Goal: Task Accomplishment & Management: Complete application form

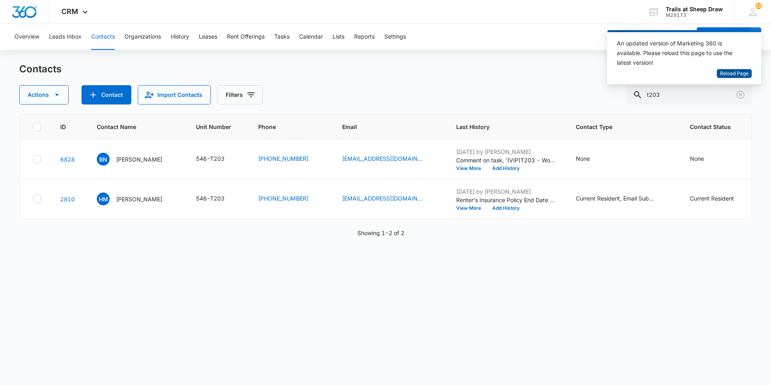
click at [732, 73] on span "Reload Page" at bounding box center [734, 74] width 29 height 8
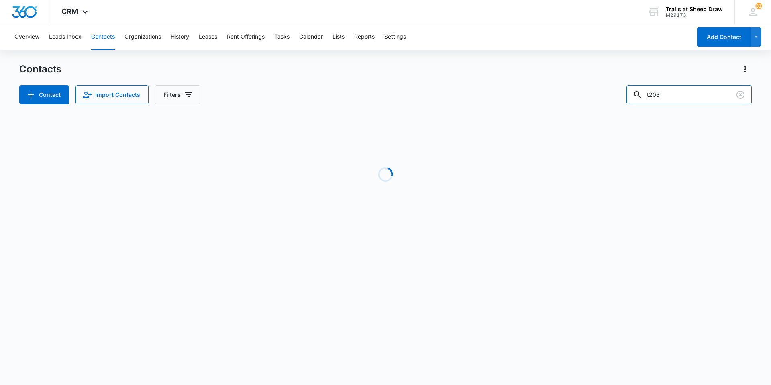
drag, startPoint x: 678, startPoint y: 98, endPoint x: 578, endPoint y: 89, distance: 100.5
click at [582, 90] on div "Contact Import Contacts Filters t203" at bounding box center [385, 94] width 733 height 19
type input "w308"
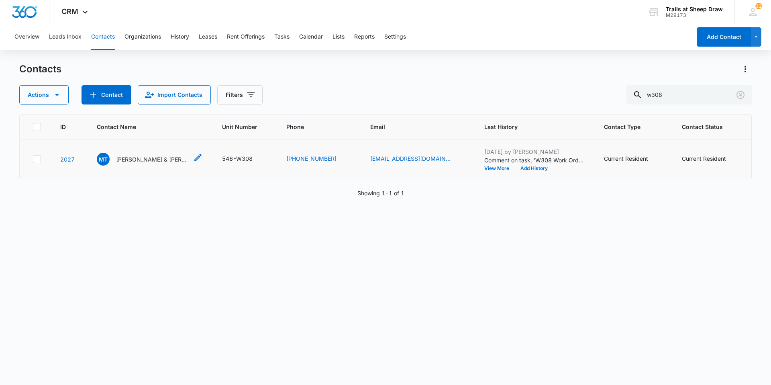
click at [124, 156] on p "[PERSON_NAME] & [PERSON_NAME]" at bounding box center [152, 159] width 72 height 8
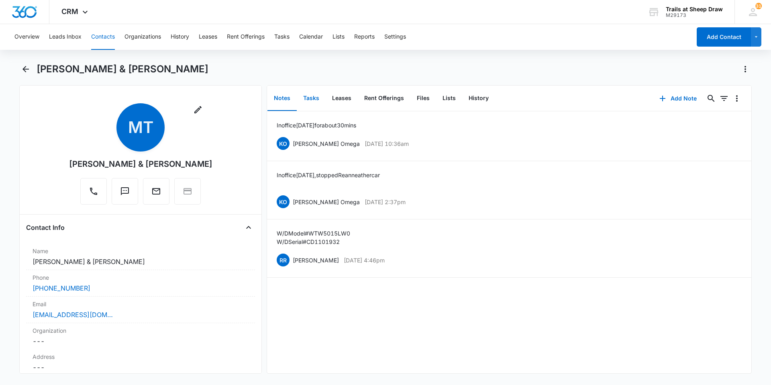
click at [319, 102] on button "Tasks" at bounding box center [311, 98] width 29 height 25
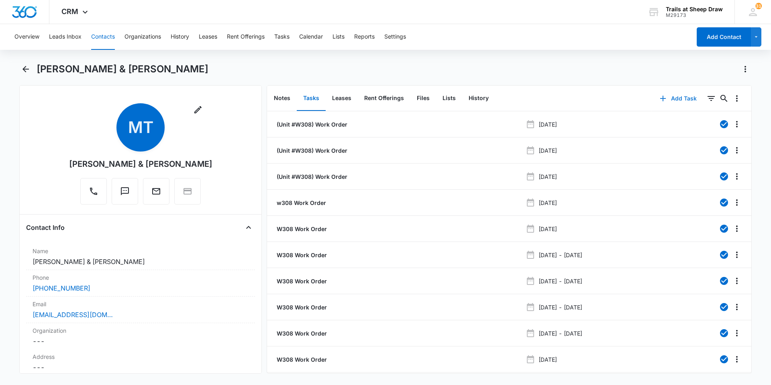
click at [677, 99] on button "Add Task" at bounding box center [678, 98] width 53 height 19
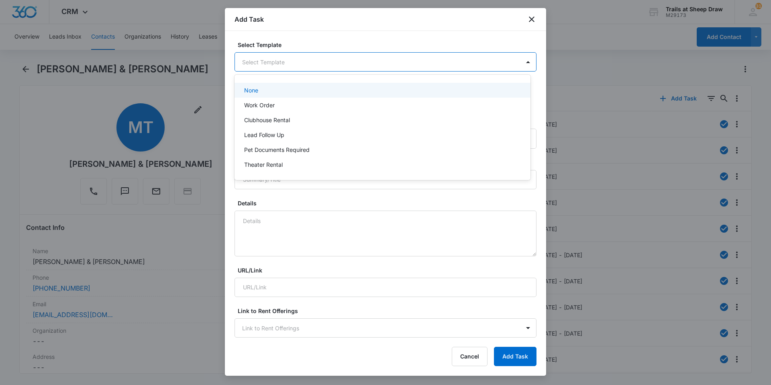
click at [299, 67] on body "CRM Apps Reputation Websites Forms CRM Email Social Content Ads Intelligence Fi…" at bounding box center [385, 192] width 771 height 385
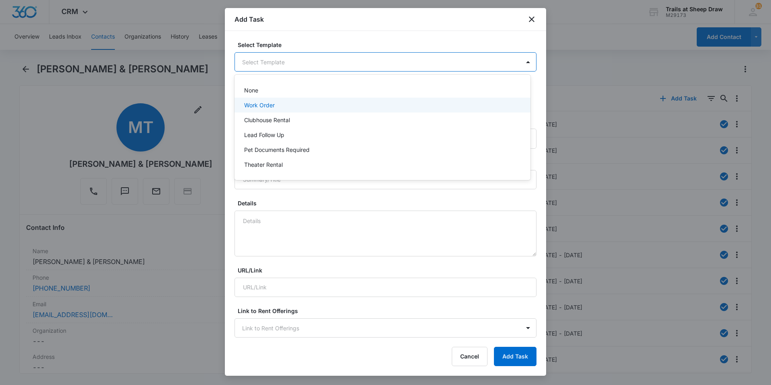
click at [285, 107] on div "Work Order" at bounding box center [381, 105] width 275 height 8
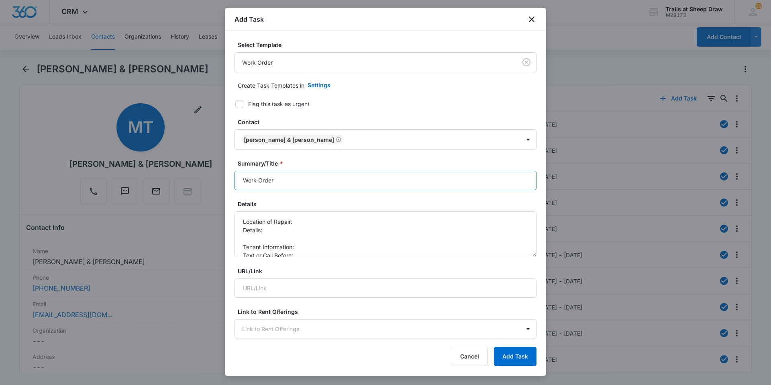
click at [241, 180] on input "Work Order" at bounding box center [386, 180] width 302 height 19
type input "W308 Work Order"
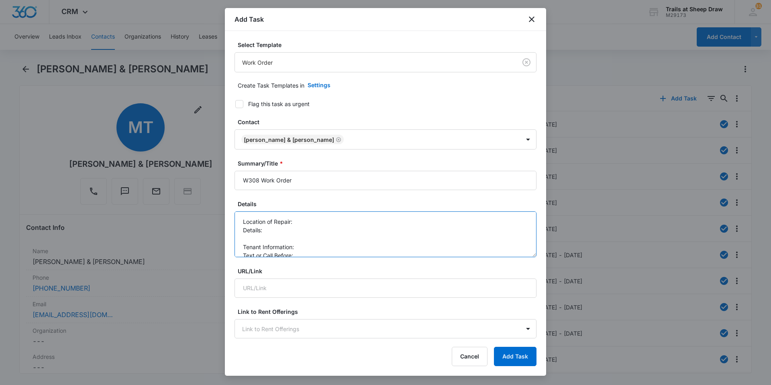
click at [356, 219] on textarea "Location of Repair: Details: Tenant Information: Text or Call Before:" at bounding box center [386, 234] width 302 height 46
click at [276, 240] on textarea "Location of Repair: Dishwasher Details: Tenant Information: Text or Call Before:" at bounding box center [386, 234] width 302 height 46
click at [319, 241] on textarea "Location of Repair: Dishwasher Details: *Top rack spray arm broken - needs repl…" at bounding box center [386, 234] width 302 height 46
click at [325, 251] on textarea "Location of Repair: Dishwasher Details: *Top rack spray arm broken - needs repl…" at bounding box center [386, 234] width 302 height 46
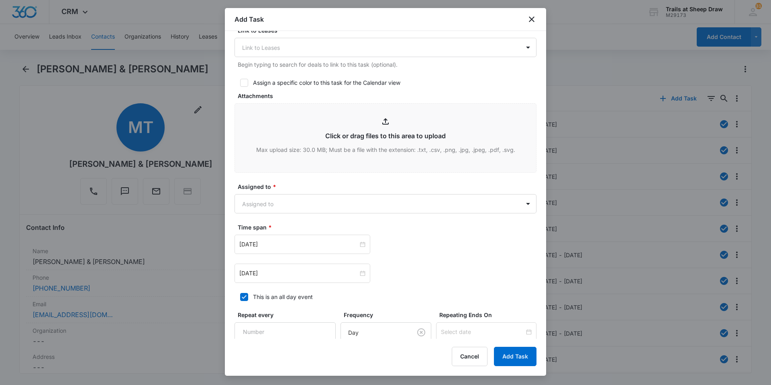
scroll to position [415, 0]
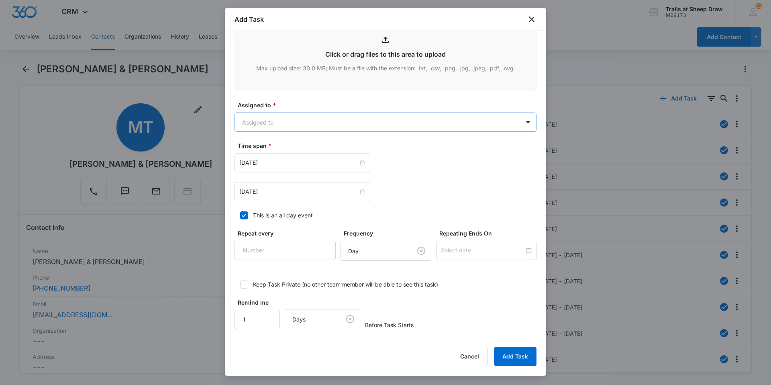
type textarea "Location of Repair: Dishwasher Details: *Top rack spray arm broken - needs repl…"
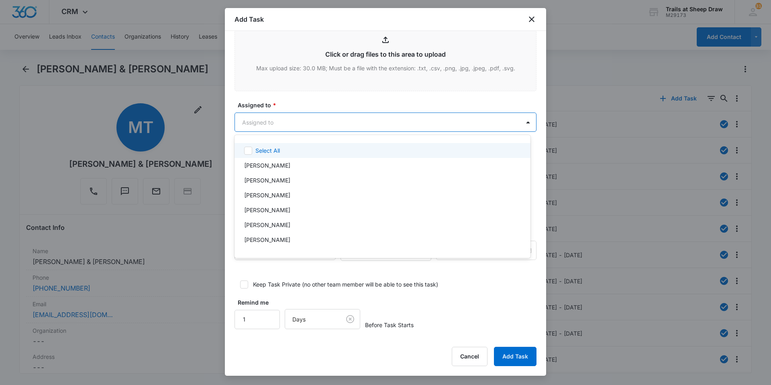
click at [288, 123] on body "CRM Apps Reputation Websites Forms CRM Email Social Content Ads Intelligence Fi…" at bounding box center [385, 192] width 771 height 385
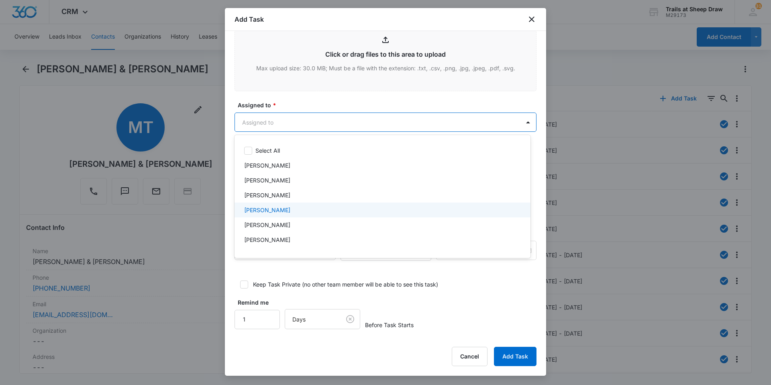
click at [270, 206] on p "[PERSON_NAME]" at bounding box center [267, 210] width 46 height 8
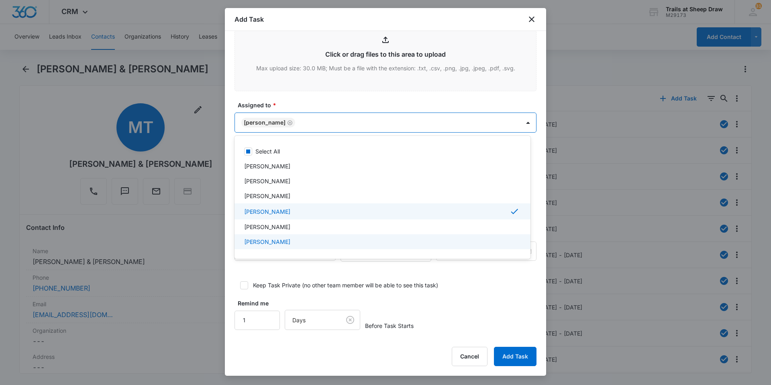
click at [284, 240] on p "[PERSON_NAME]" at bounding box center [267, 241] width 46 height 8
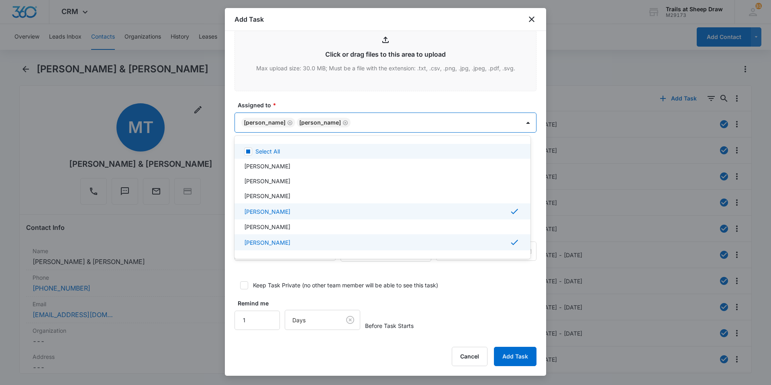
click at [401, 121] on div at bounding box center [385, 192] width 771 height 385
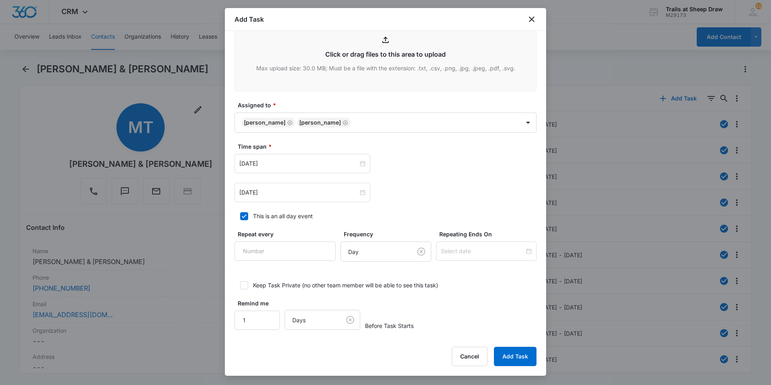
scroll to position [416, 0]
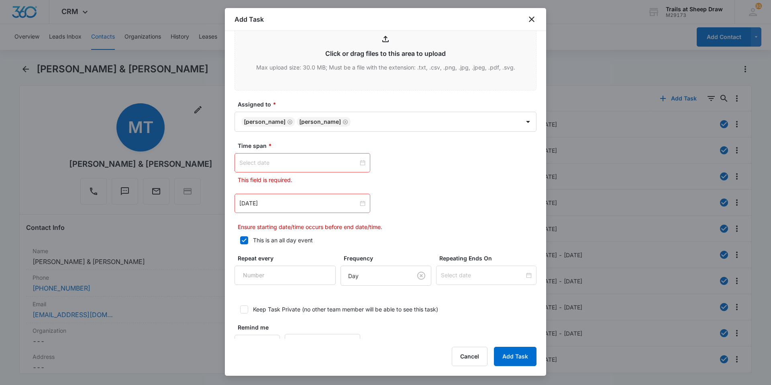
click at [360, 165] on div at bounding box center [302, 162] width 126 height 9
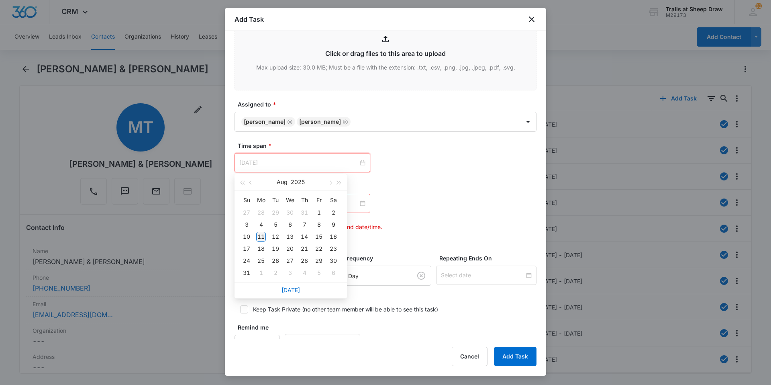
type input "[DATE]"
click at [261, 235] on div "11" at bounding box center [261, 237] width 10 height 10
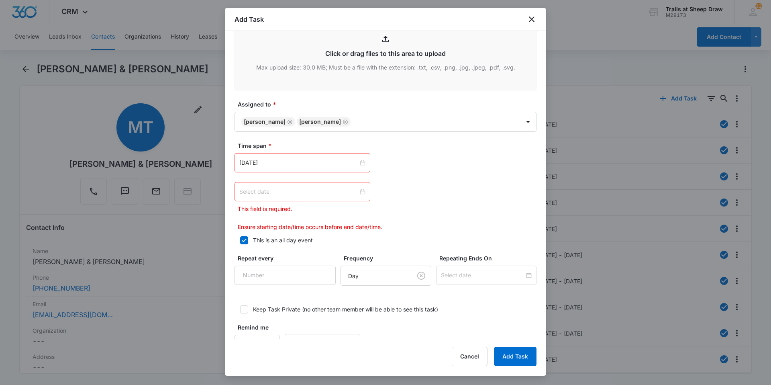
click at [361, 192] on div at bounding box center [302, 191] width 126 height 9
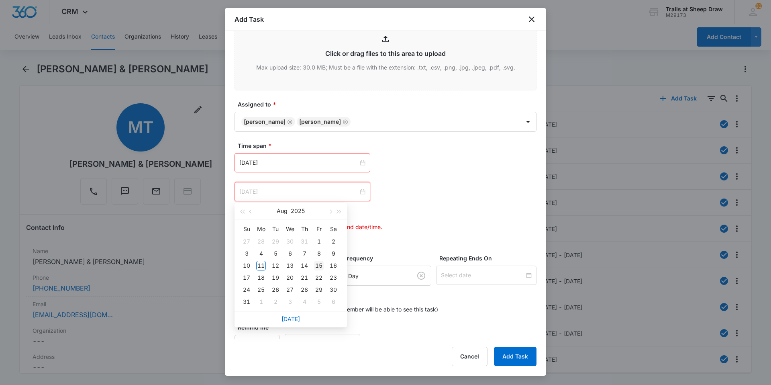
type input "[DATE]"
click at [322, 267] on div "15" at bounding box center [319, 266] width 10 height 10
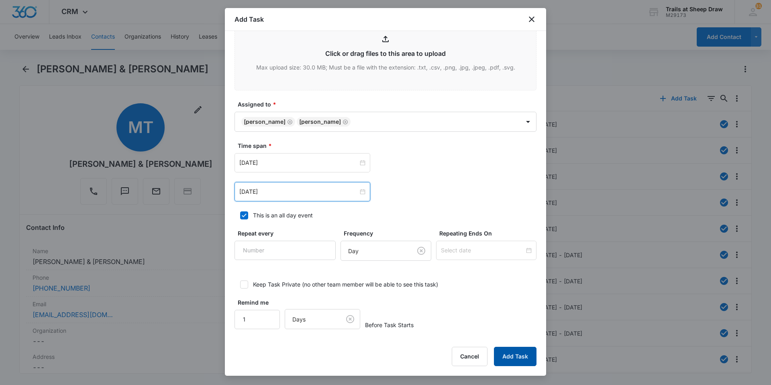
click at [511, 363] on button "Add Task" at bounding box center [515, 356] width 43 height 19
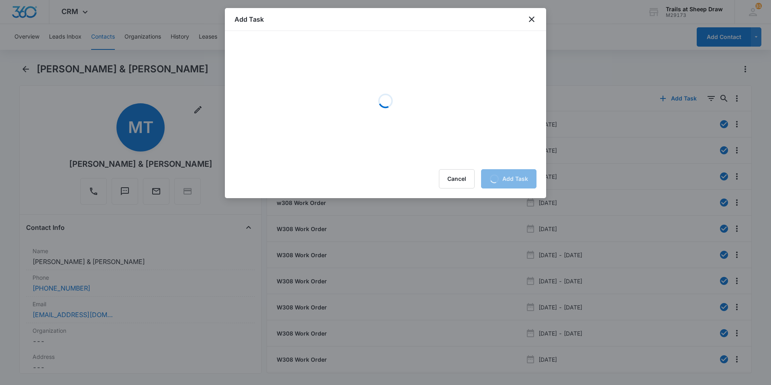
scroll to position [0, 0]
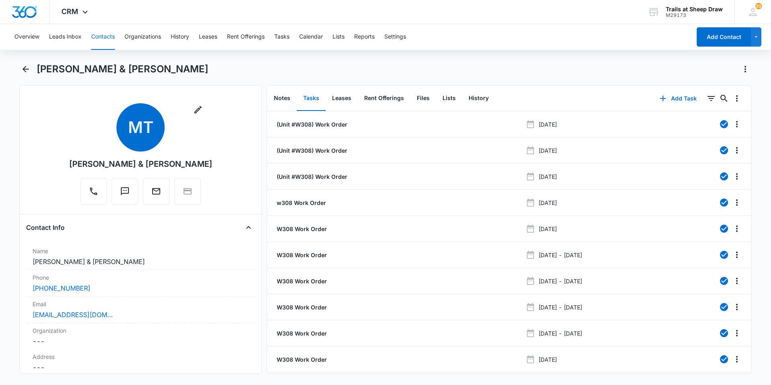
click at [102, 39] on button "Contacts" at bounding box center [103, 37] width 24 height 26
